Goal: Information Seeking & Learning: Compare options

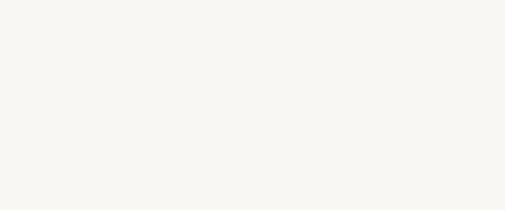
select select "FR"
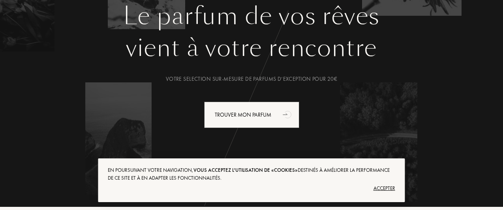
scroll to position [106, 0]
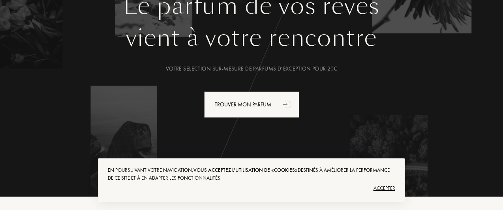
click at [382, 191] on div "Accepter" at bounding box center [251, 188] width 287 height 13
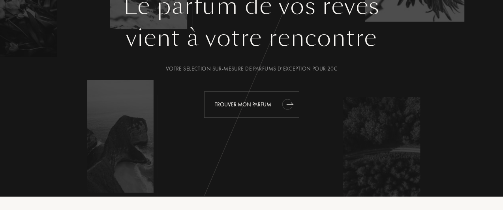
click at [285, 105] on icon "animation" at bounding box center [286, 104] width 10 height 11
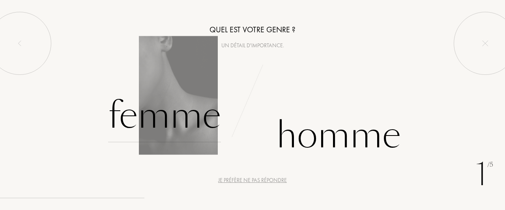
click at [195, 124] on div "Femme" at bounding box center [164, 115] width 113 height 53
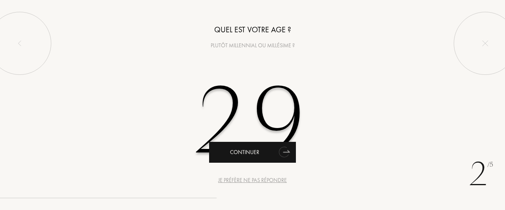
type input "29"
click at [256, 162] on div "Continuer" at bounding box center [252, 152] width 87 height 21
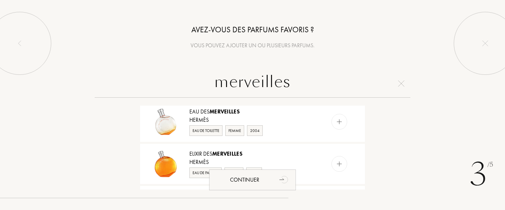
scroll to position [103, 0]
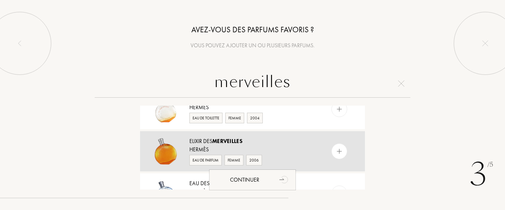
type input "merveilles"
click at [209, 161] on div "Eau de Parfum" at bounding box center [205, 160] width 32 height 11
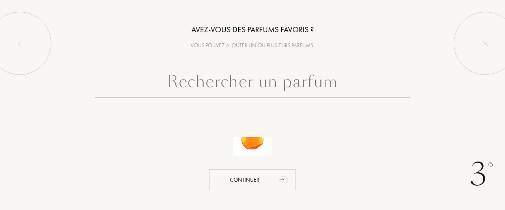
scroll to position [0, 0]
click at [278, 85] on input "text" at bounding box center [253, 83] width 316 height 28
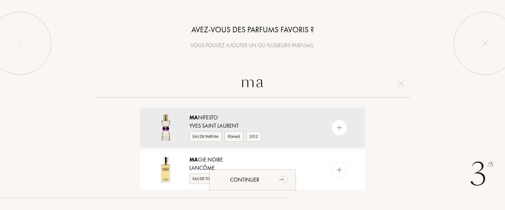
type input "m"
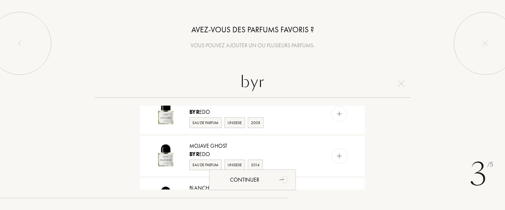
scroll to position [162, 0]
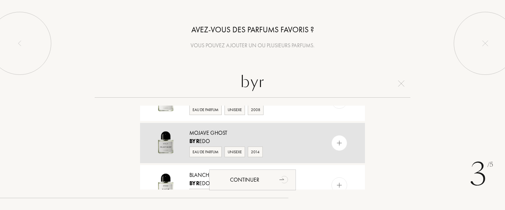
type input "byr"
click at [204, 138] on div "Byr edo" at bounding box center [251, 141] width 125 height 8
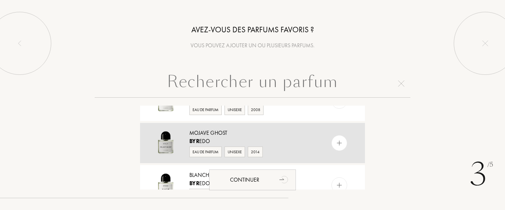
scroll to position [0, 0]
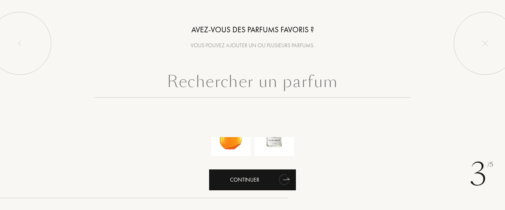
click at [237, 185] on div "Continuer" at bounding box center [252, 180] width 87 height 21
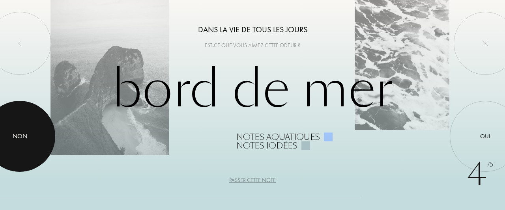
click at [26, 139] on div "Non" at bounding box center [20, 136] width 15 height 9
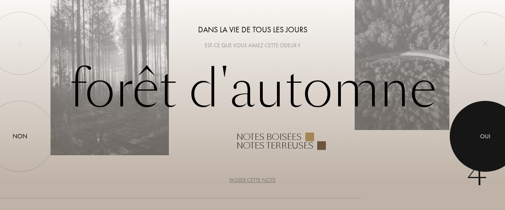
click at [485, 137] on div "Oui" at bounding box center [485, 136] width 10 height 9
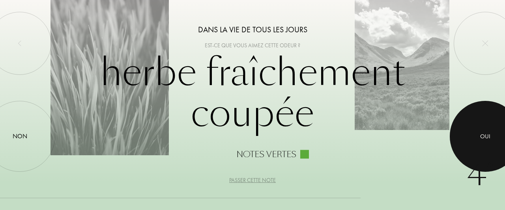
click at [477, 142] on div at bounding box center [485, 136] width 71 height 71
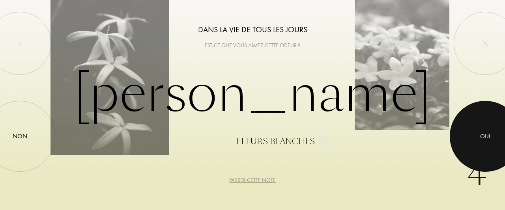
click at [477, 142] on div at bounding box center [485, 136] width 71 height 71
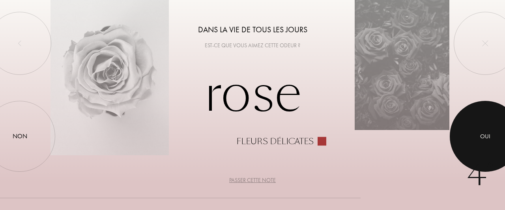
click at [477, 142] on div at bounding box center [485, 136] width 71 height 71
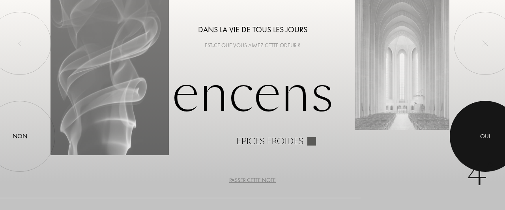
click at [477, 142] on div at bounding box center [485, 136] width 71 height 71
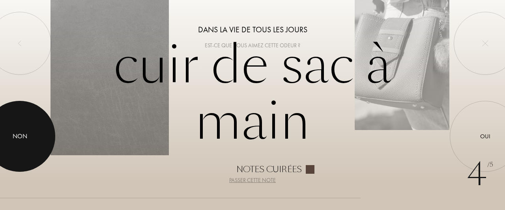
click at [25, 134] on div "Non" at bounding box center [20, 136] width 15 height 9
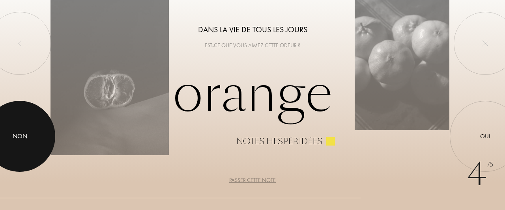
click at [21, 144] on div at bounding box center [19, 136] width 71 height 71
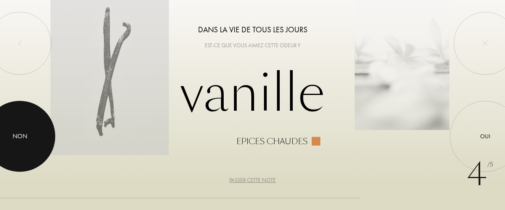
click at [21, 144] on div at bounding box center [19, 136] width 71 height 71
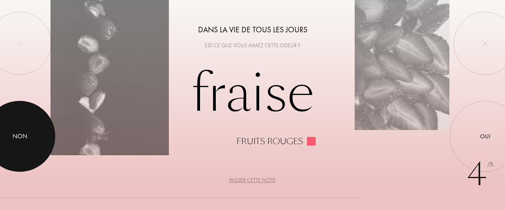
click at [21, 144] on div at bounding box center [19, 136] width 71 height 71
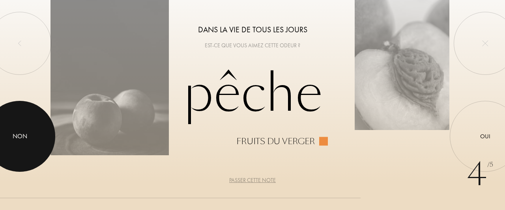
click at [21, 144] on div at bounding box center [19, 136] width 71 height 71
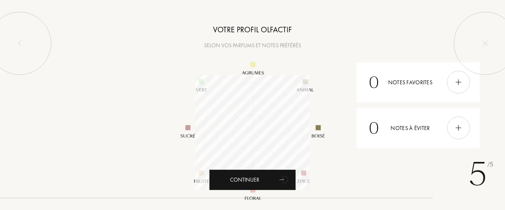
scroll to position [114, 114]
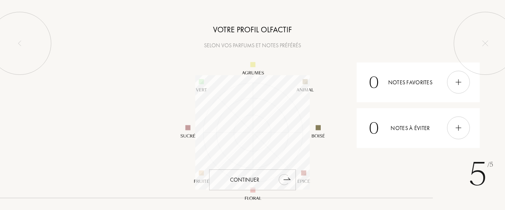
click at [280, 180] on icon "animation" at bounding box center [284, 179] width 10 height 11
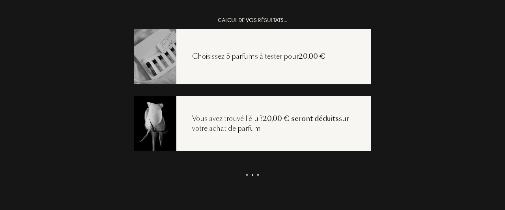
scroll to position [16, 0]
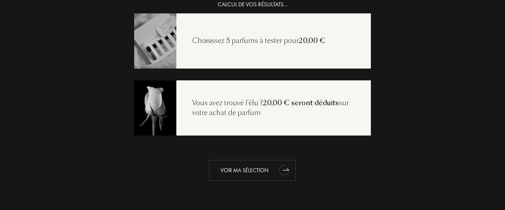
click at [267, 165] on div "Voir ma sélection" at bounding box center [252, 170] width 87 height 21
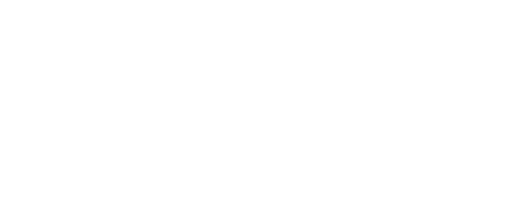
select select "FR"
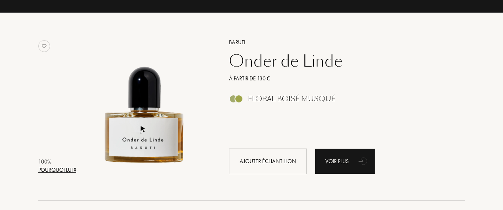
scroll to position [113, 0]
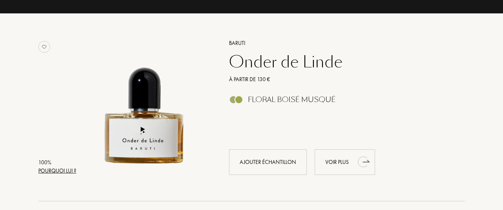
click at [334, 155] on div "Voir plus" at bounding box center [344, 163] width 60 height 26
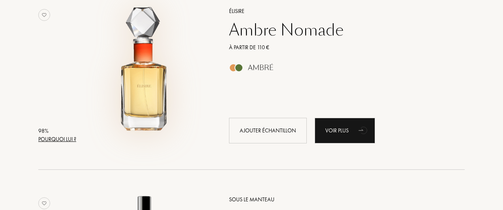
scroll to position [333, 0]
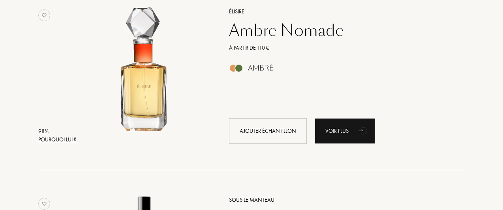
click at [263, 33] on div "Ambre Nomade" at bounding box center [338, 30] width 230 height 19
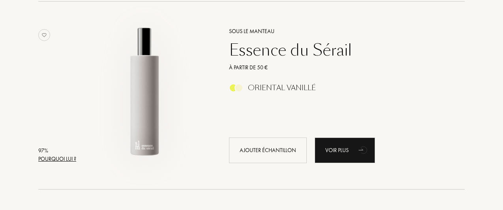
scroll to position [506, 0]
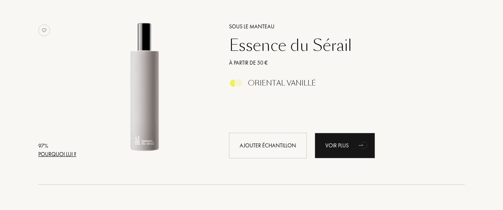
click at [264, 50] on div "Essence du Sérail" at bounding box center [338, 45] width 230 height 19
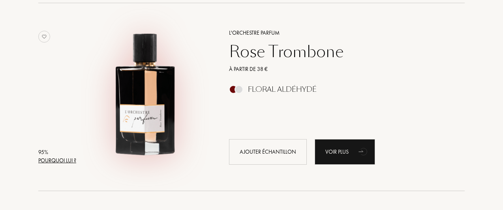
scroll to position [878, 0]
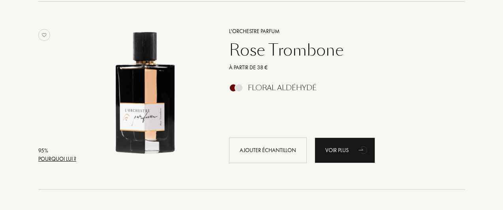
click at [243, 46] on div "Rose Trombone" at bounding box center [338, 50] width 230 height 19
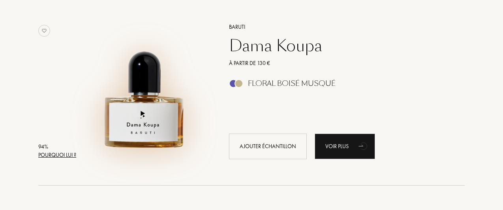
scroll to position [1089, 0]
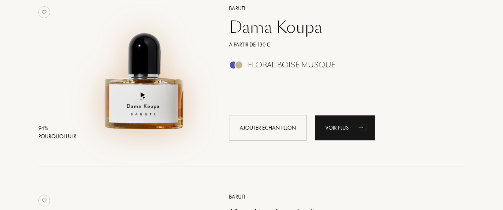
click at [147, 103] on img at bounding box center [144, 68] width 131 height 131
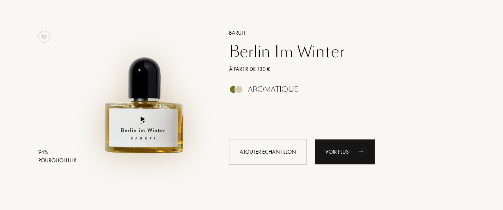
scroll to position [1263, 0]
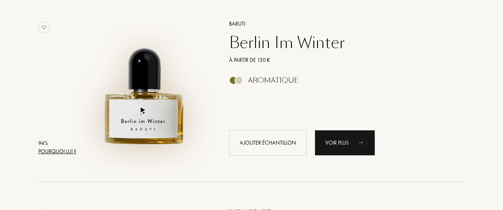
click at [173, 124] on img at bounding box center [144, 84] width 131 height 131
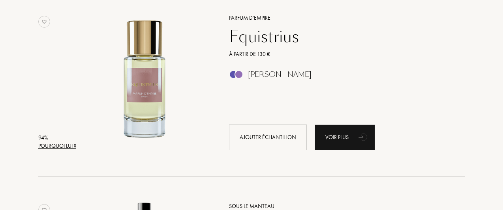
scroll to position [1457, 0]
click at [244, 40] on div "Equistrius" at bounding box center [338, 36] width 230 height 19
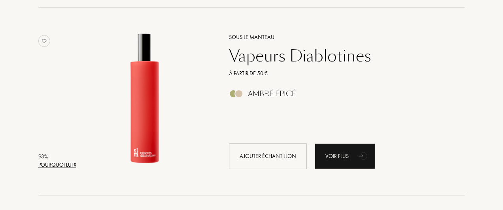
scroll to position [1666, 0]
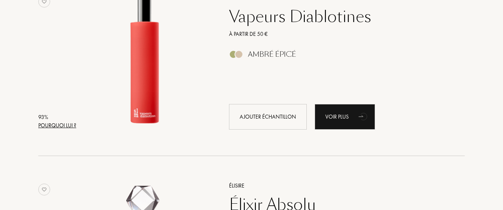
click at [270, 19] on div "Vapeurs Diablotines" at bounding box center [338, 16] width 230 height 19
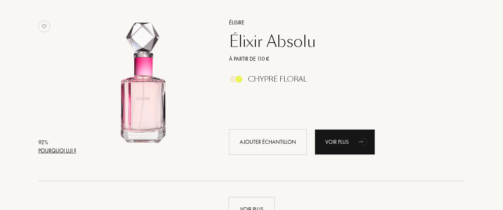
scroll to position [1828, 0]
click at [267, 47] on div "Élixir Absolu" at bounding box center [338, 41] width 230 height 19
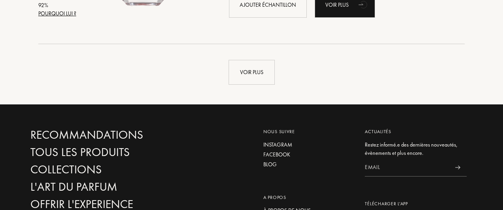
scroll to position [1966, 0]
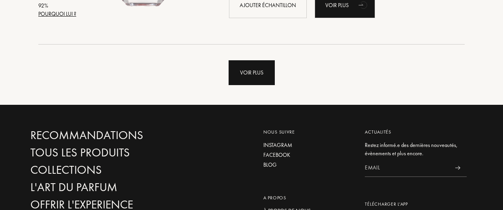
click at [260, 75] on div "Voir plus" at bounding box center [251, 72] width 46 height 25
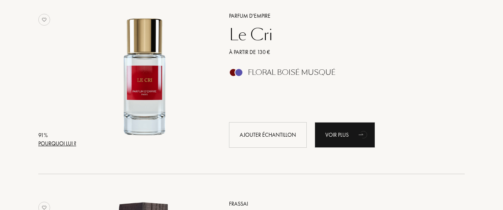
scroll to position [2027, 0]
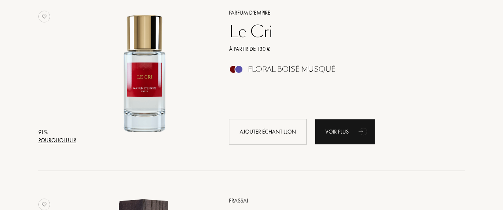
click at [253, 26] on div "Le Cri" at bounding box center [338, 31] width 230 height 19
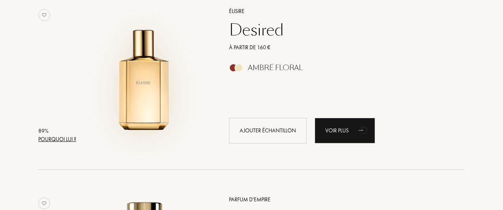
scroll to position [2594, 0]
click at [144, 87] on img at bounding box center [144, 71] width 131 height 131
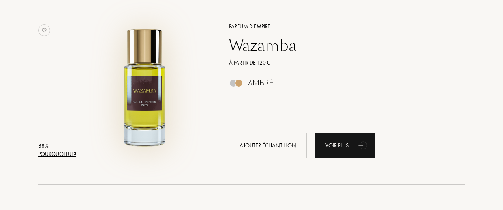
scroll to position [2771, 0]
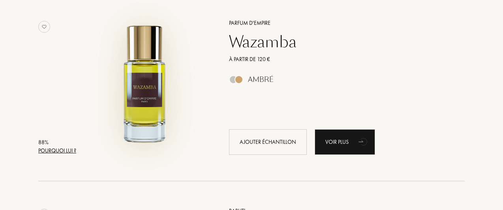
click at [133, 85] on img at bounding box center [144, 83] width 131 height 131
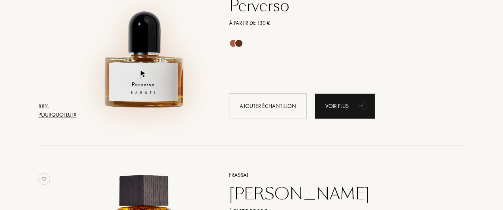
scroll to position [3004, 0]
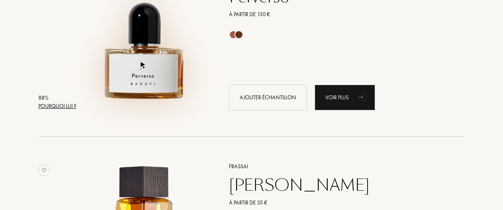
click at [139, 86] on img at bounding box center [144, 38] width 131 height 131
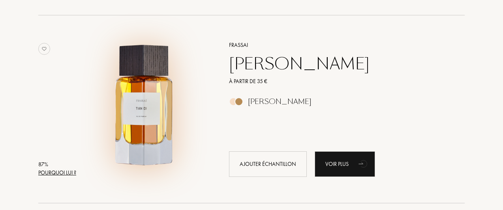
scroll to position [3143, 0]
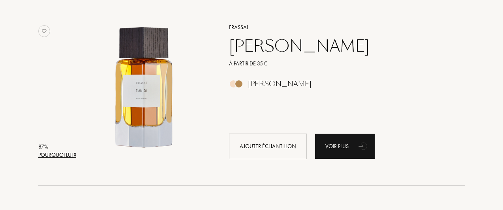
click at [238, 45] on div "Tian Di" at bounding box center [338, 46] width 230 height 19
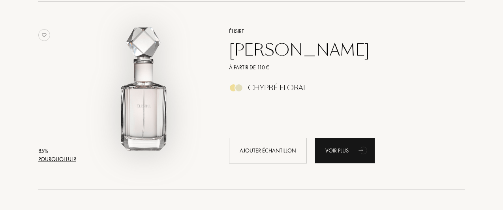
scroll to position [3328, 0]
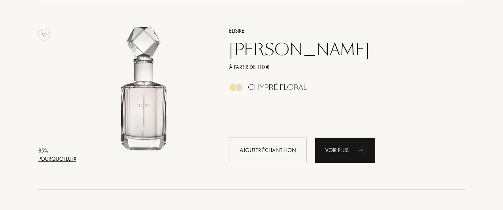
click at [256, 55] on div "Jasmin Paradis" at bounding box center [338, 49] width 230 height 19
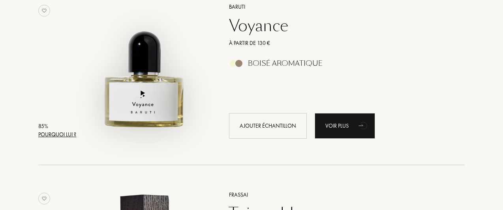
scroll to position [3543, 0]
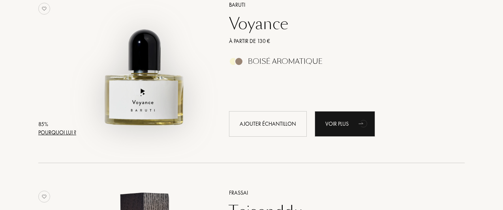
click at [161, 92] on img at bounding box center [144, 65] width 131 height 131
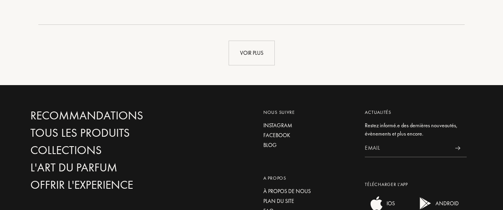
scroll to position [3872, 0]
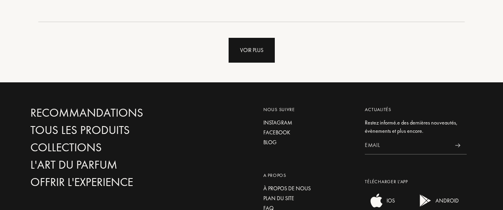
click at [266, 51] on div "Voir plus" at bounding box center [251, 50] width 46 height 25
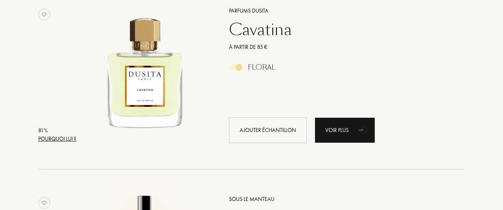
scroll to position [4853, 0]
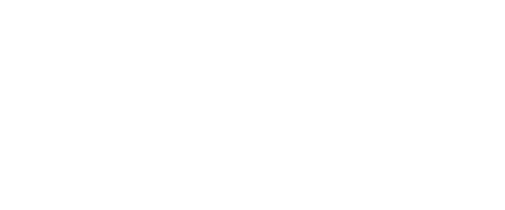
select select "FR"
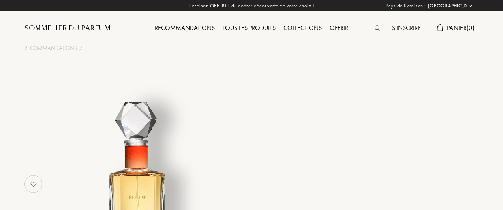
select select "FR"
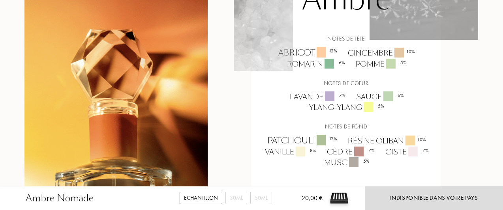
scroll to position [569, 0]
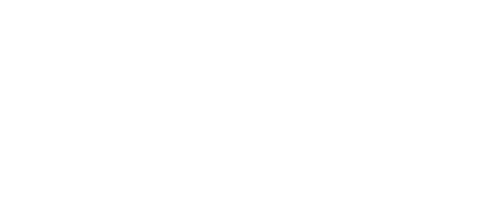
select select "FR"
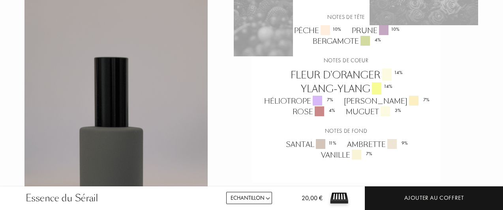
scroll to position [672, 0]
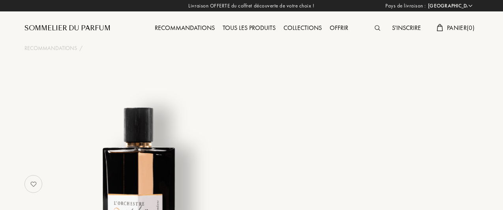
select select "FR"
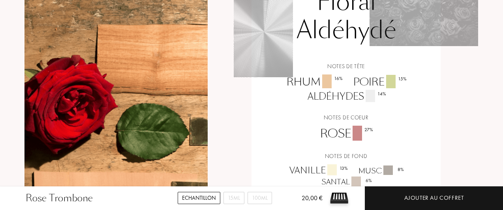
scroll to position [693, 0]
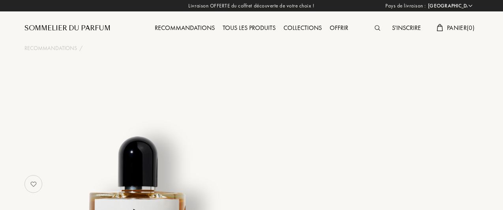
select select "FR"
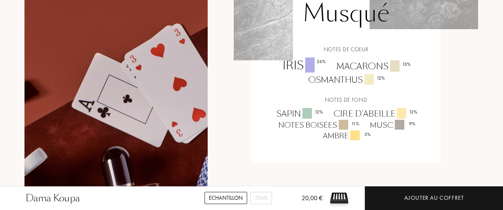
scroll to position [617, 0]
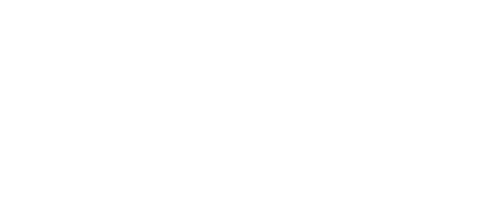
select select "FR"
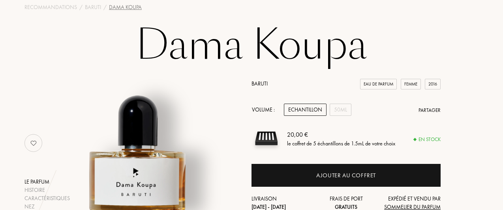
scroll to position [41, 0]
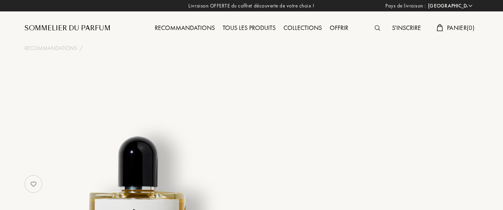
select select "FR"
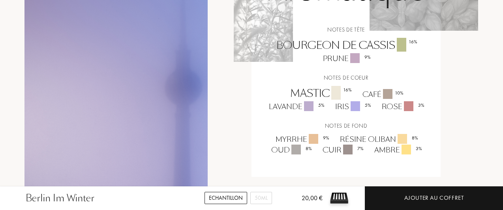
scroll to position [584, 0]
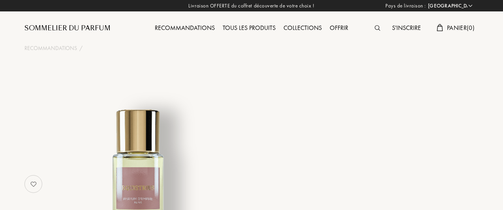
select select "FR"
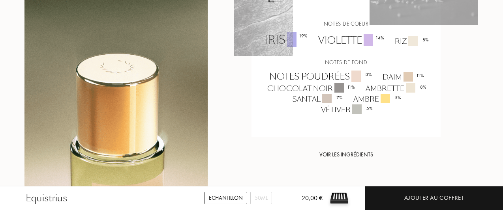
scroll to position [773, 0]
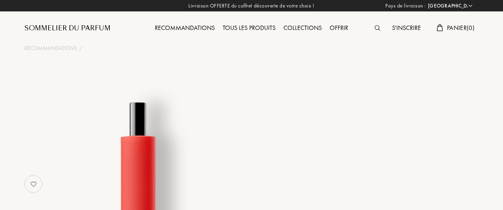
select select "FR"
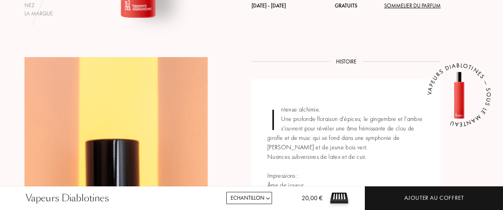
scroll to position [242, 0]
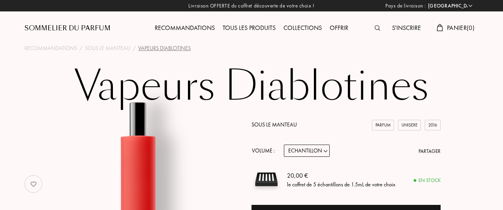
select select "FR"
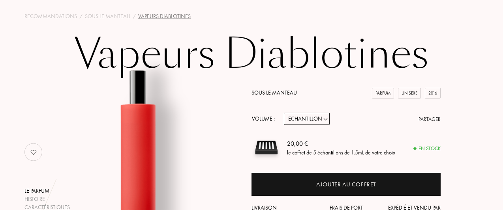
scroll to position [36, 0]
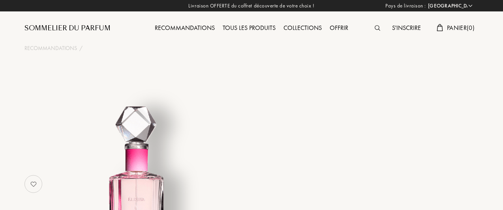
select select "FR"
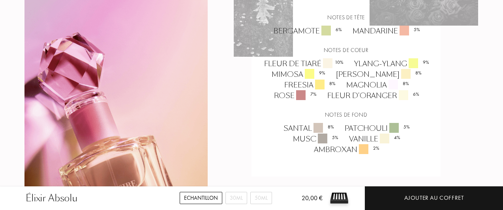
scroll to position [583, 0]
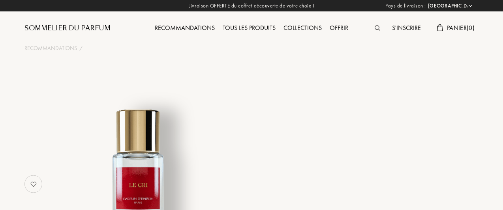
select select "FR"
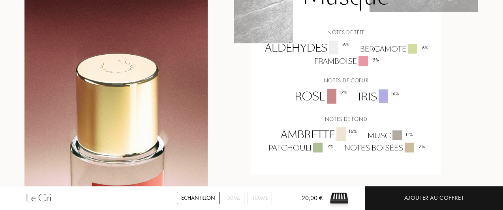
scroll to position [805, 0]
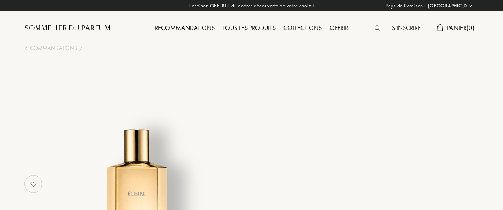
select select "FR"
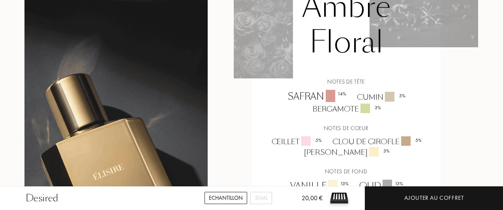
scroll to position [578, 0]
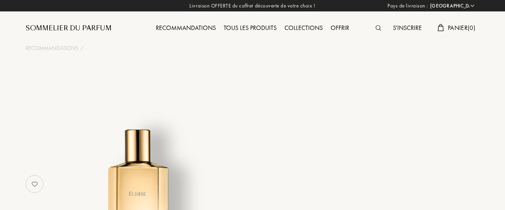
select select "FR"
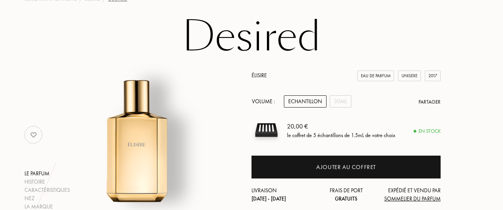
scroll to position [47, 0]
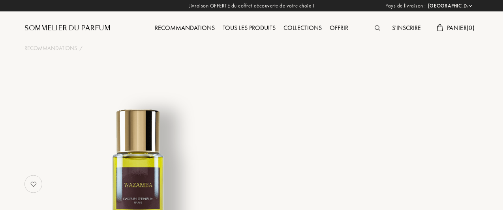
select select "FR"
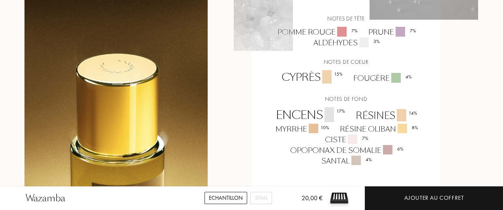
scroll to position [750, 0]
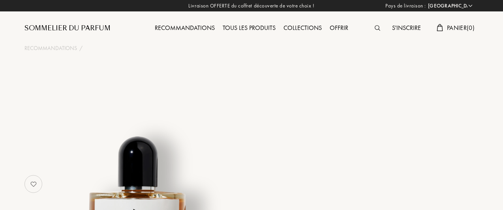
select select "FR"
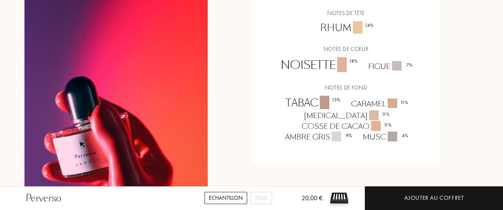
scroll to position [545, 0]
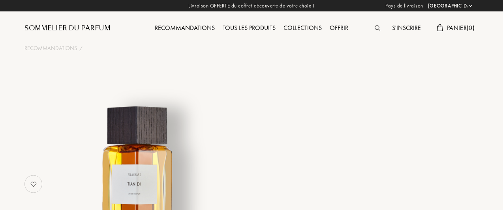
select select "FR"
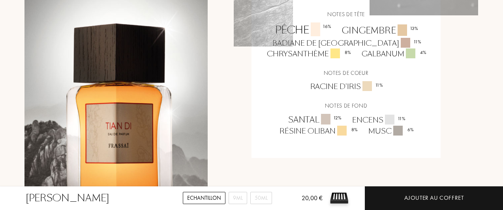
scroll to position [659, 0]
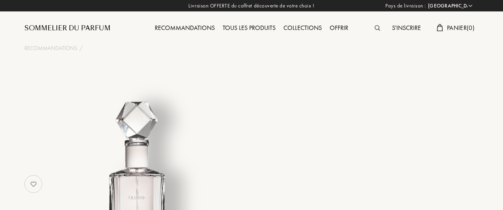
select select "FR"
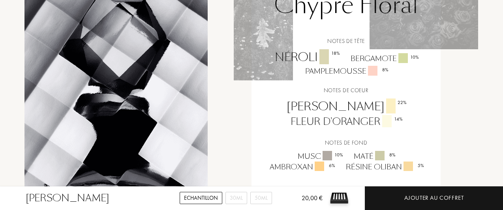
scroll to position [569, 0]
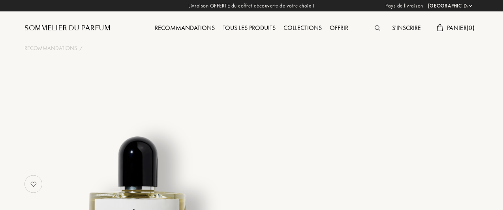
select select "FR"
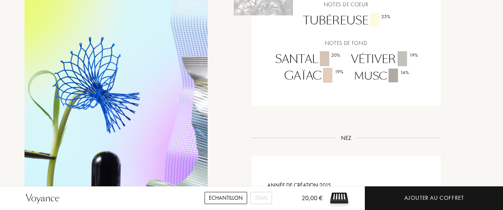
scroll to position [615, 0]
